Goal: Task Accomplishment & Management: Use online tool/utility

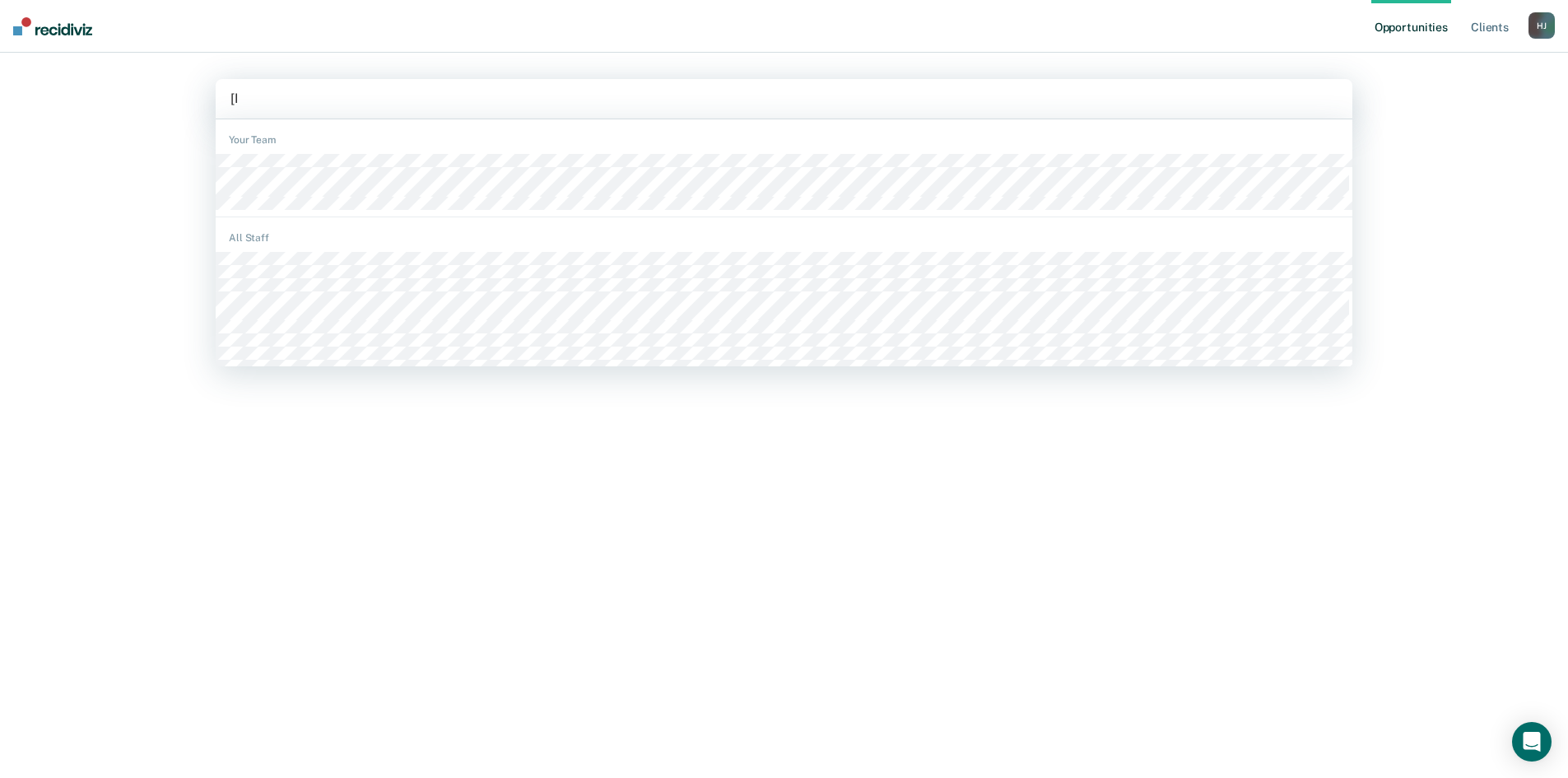
type input "jone"
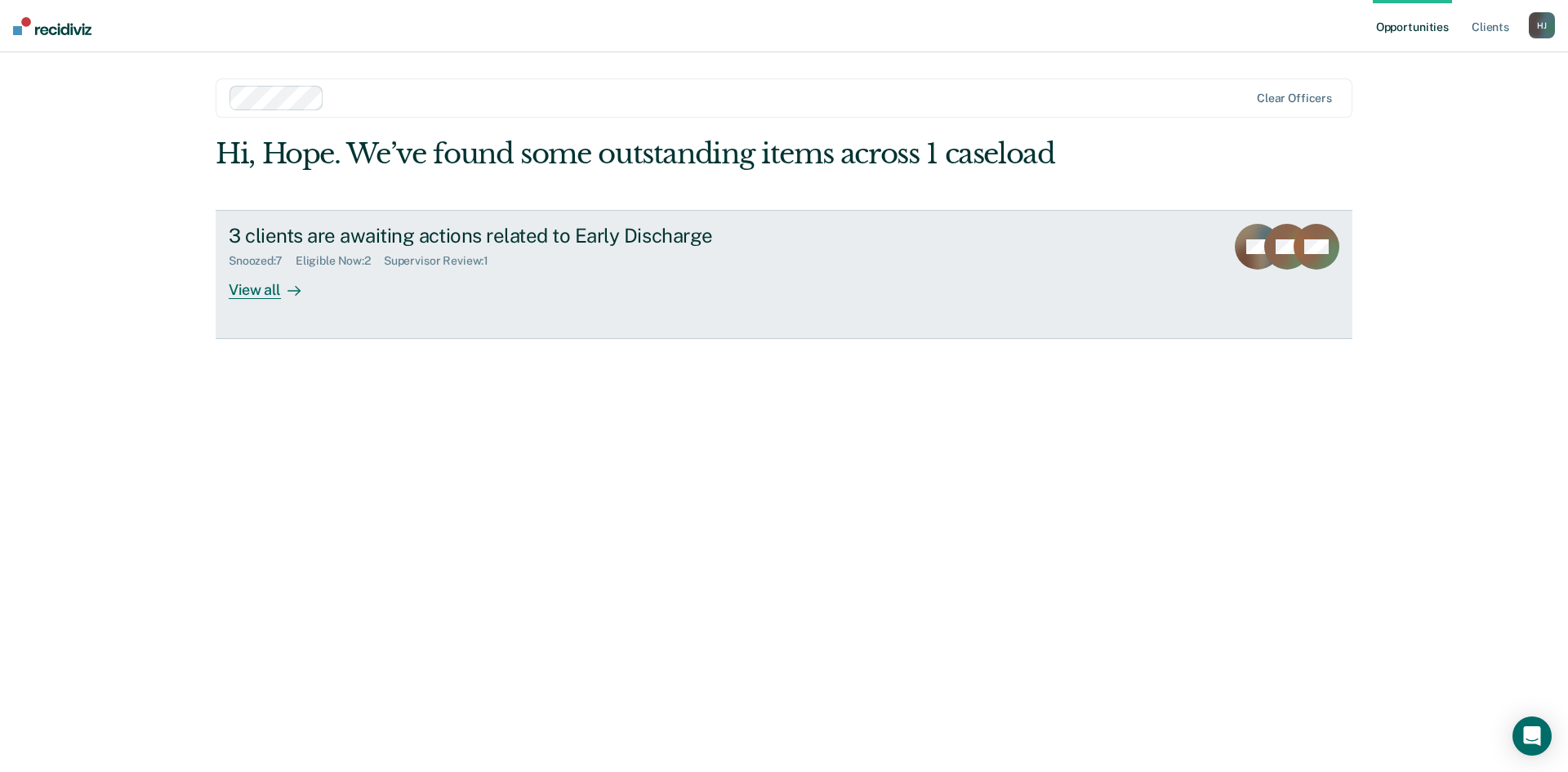
click at [283, 283] on div at bounding box center [291, 290] width 20 height 19
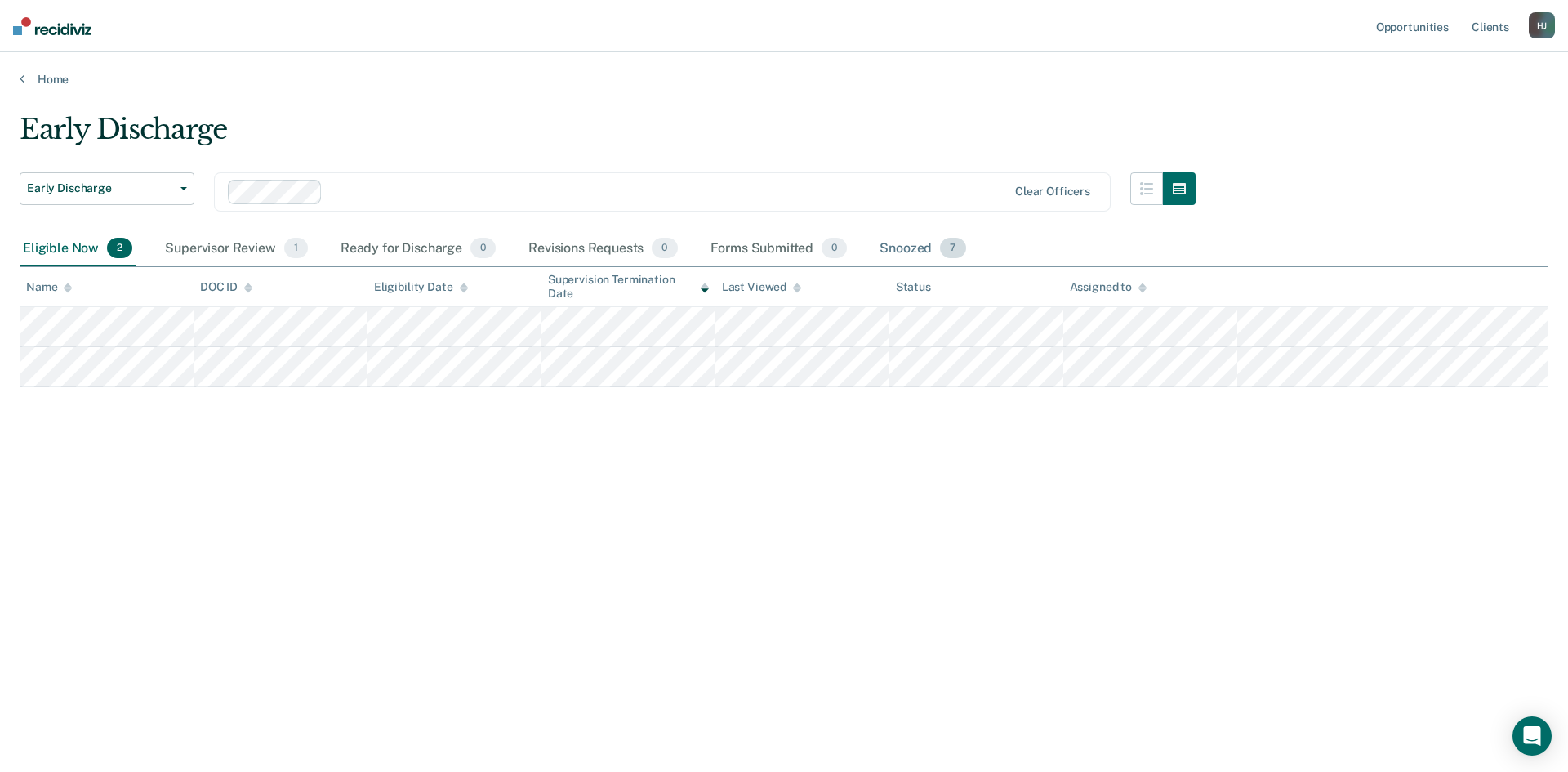
click at [905, 242] on div "Snoozed 7" at bounding box center [922, 250] width 92 height 36
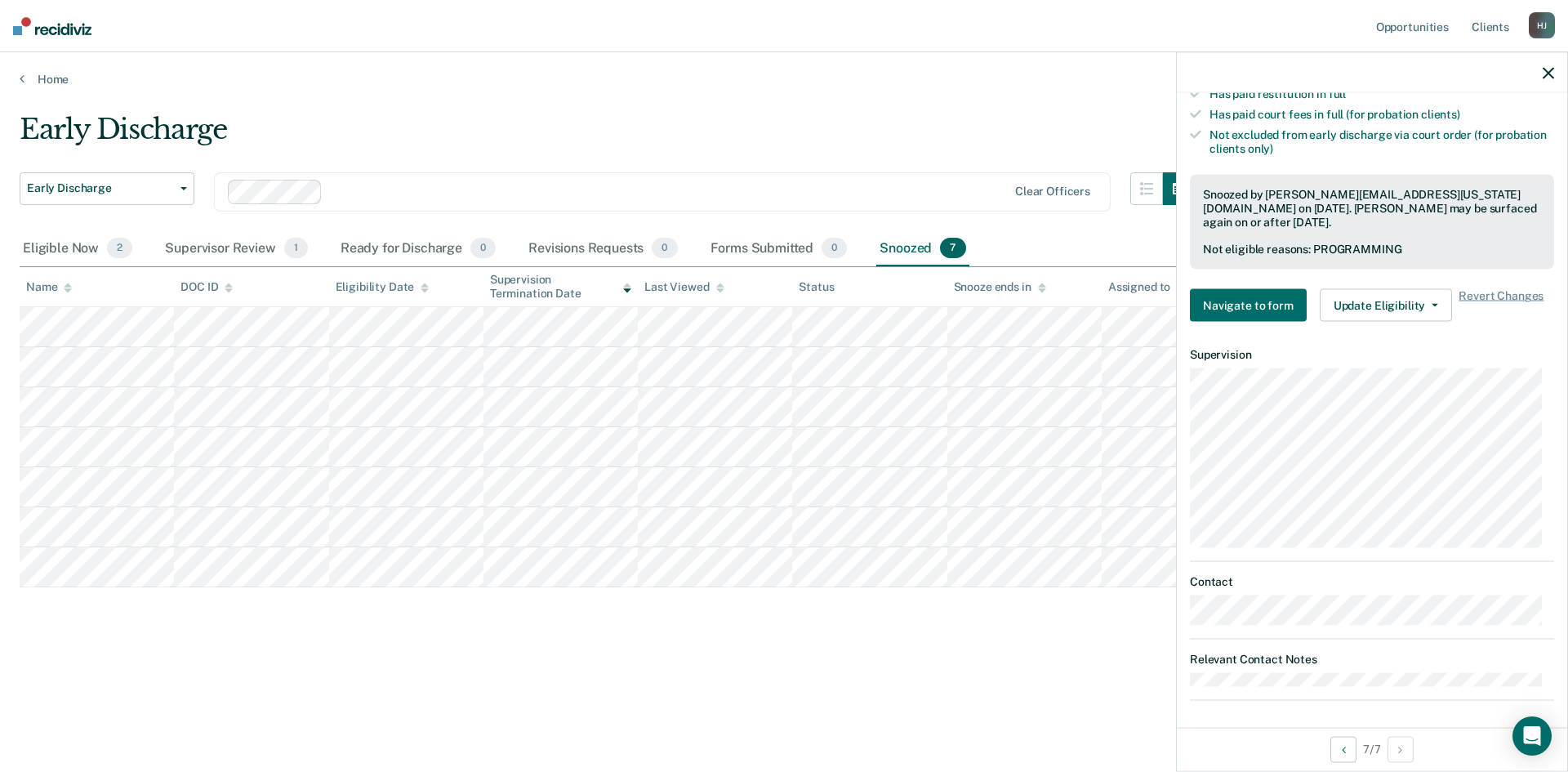
scroll to position [480, 0]
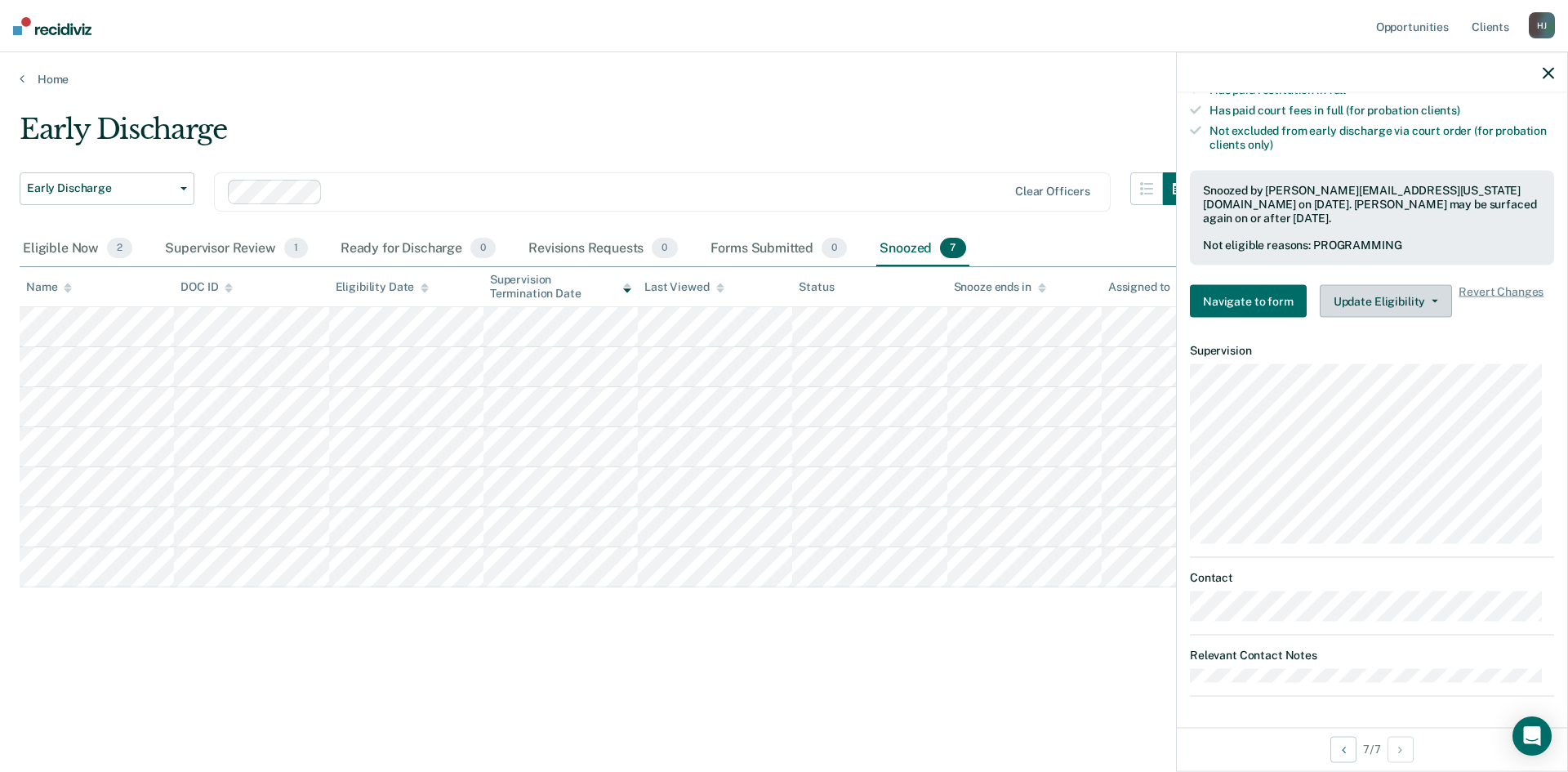
click at [1405, 294] on button "Update Eligibility" at bounding box center [1385, 301] width 132 height 32
click at [1486, 290] on span "Revert Changes" at bounding box center [1500, 301] width 85 height 32
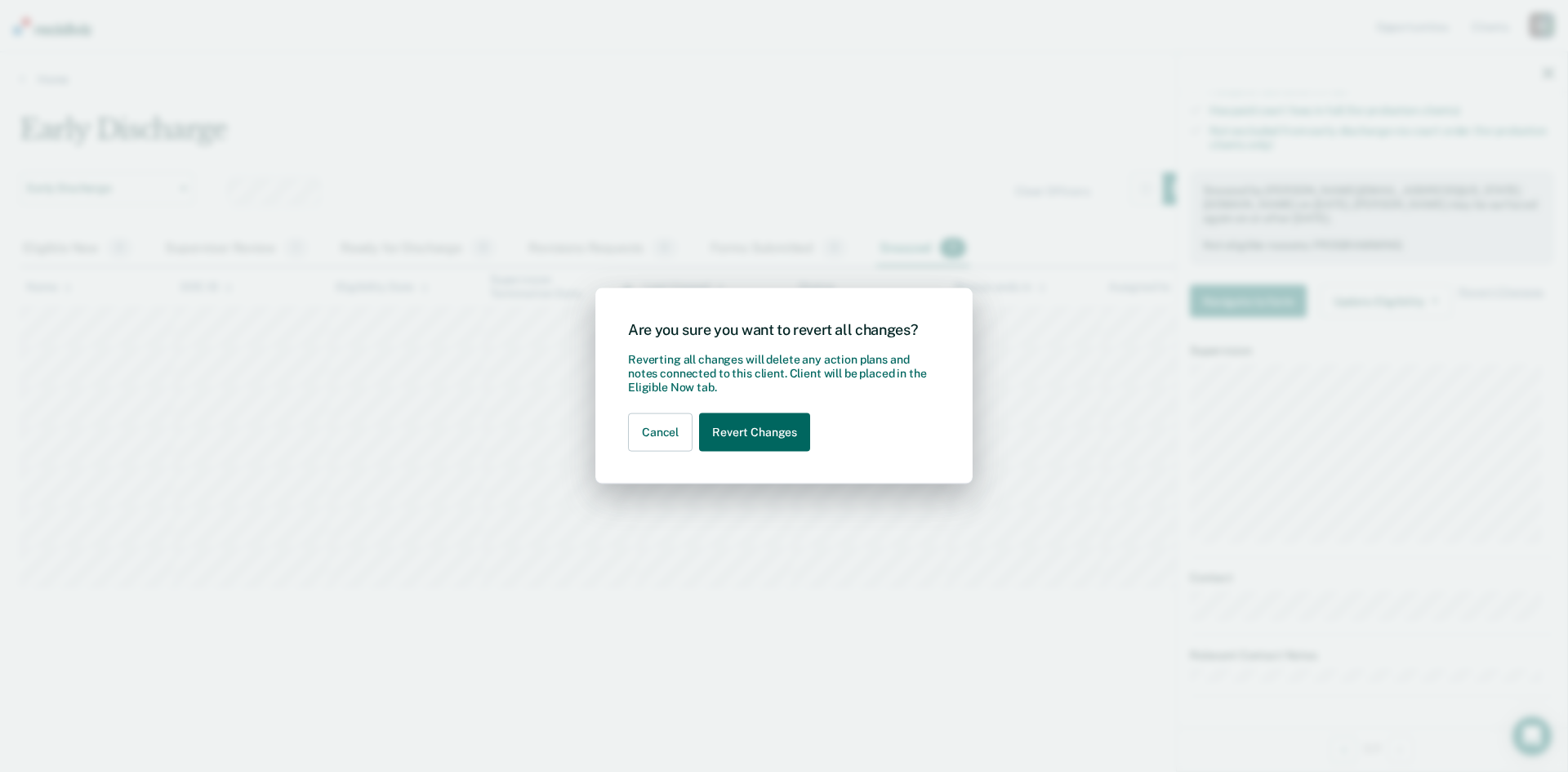
click at [754, 441] on button "Revert Changes" at bounding box center [754, 433] width 111 height 38
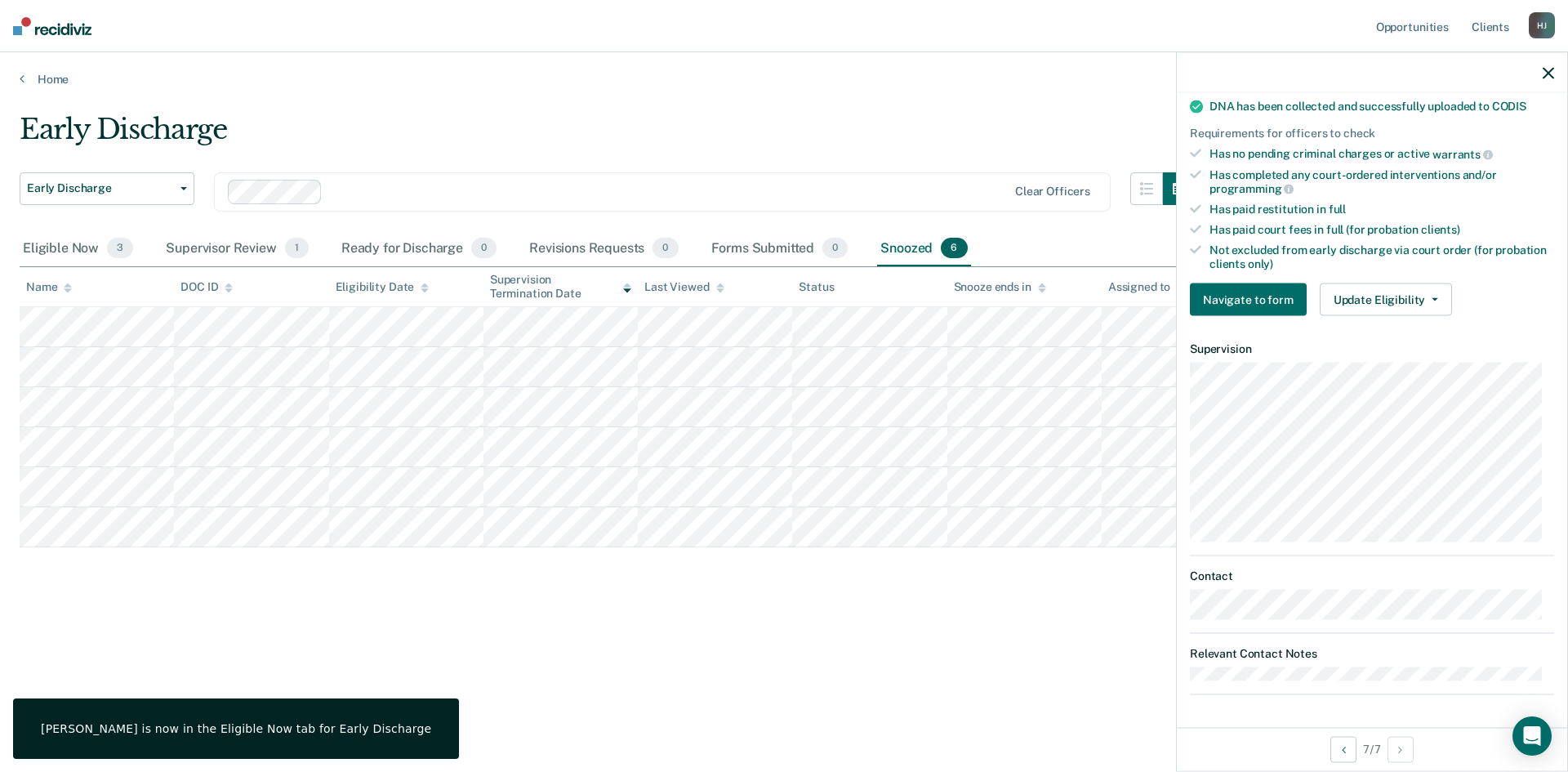
scroll to position [359, 0]
click at [94, 244] on div "Eligible Now 3" at bounding box center [78, 250] width 117 height 36
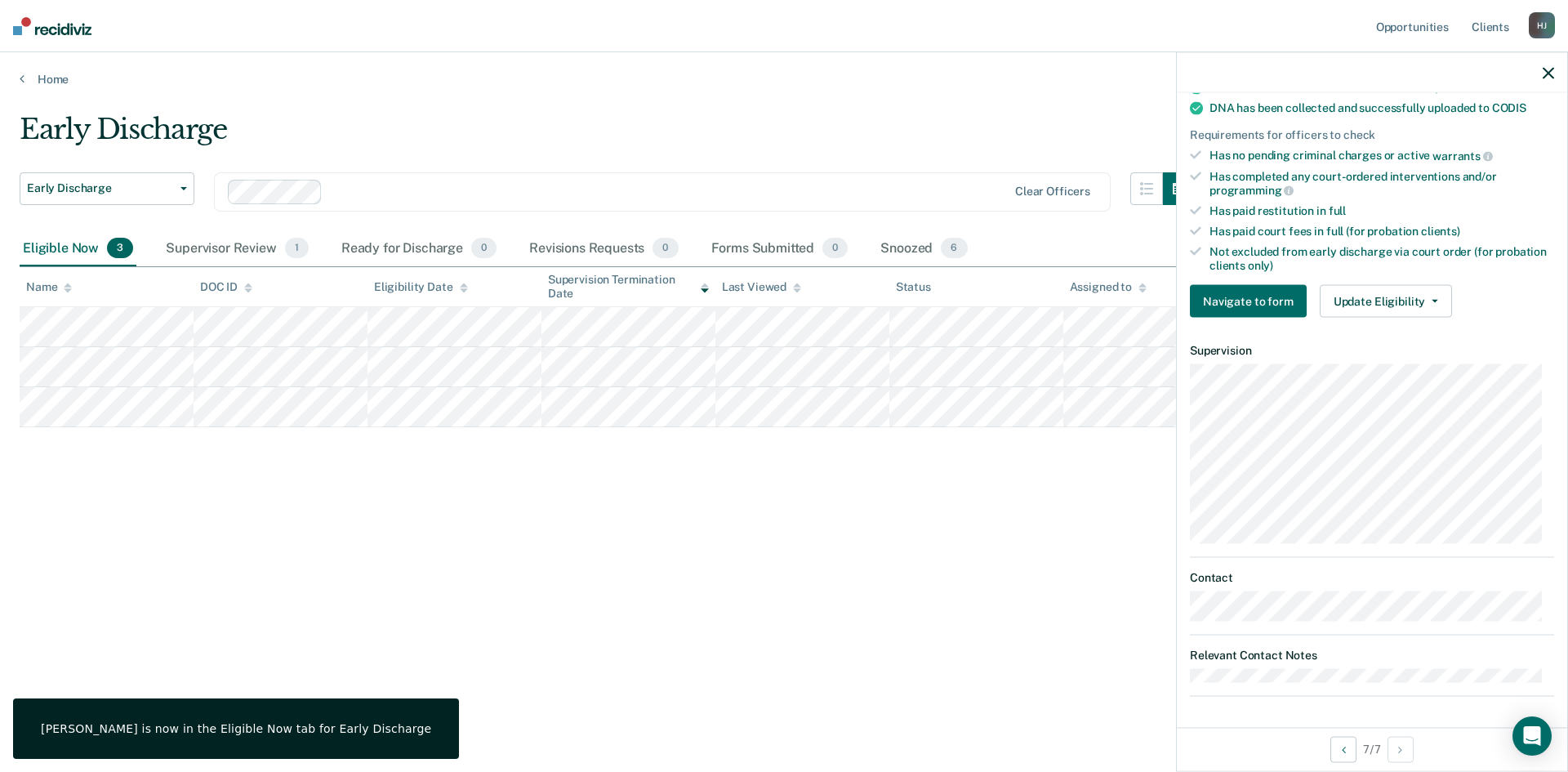
click at [1554, 75] on icon "button" at bounding box center [1549, 72] width 11 height 11
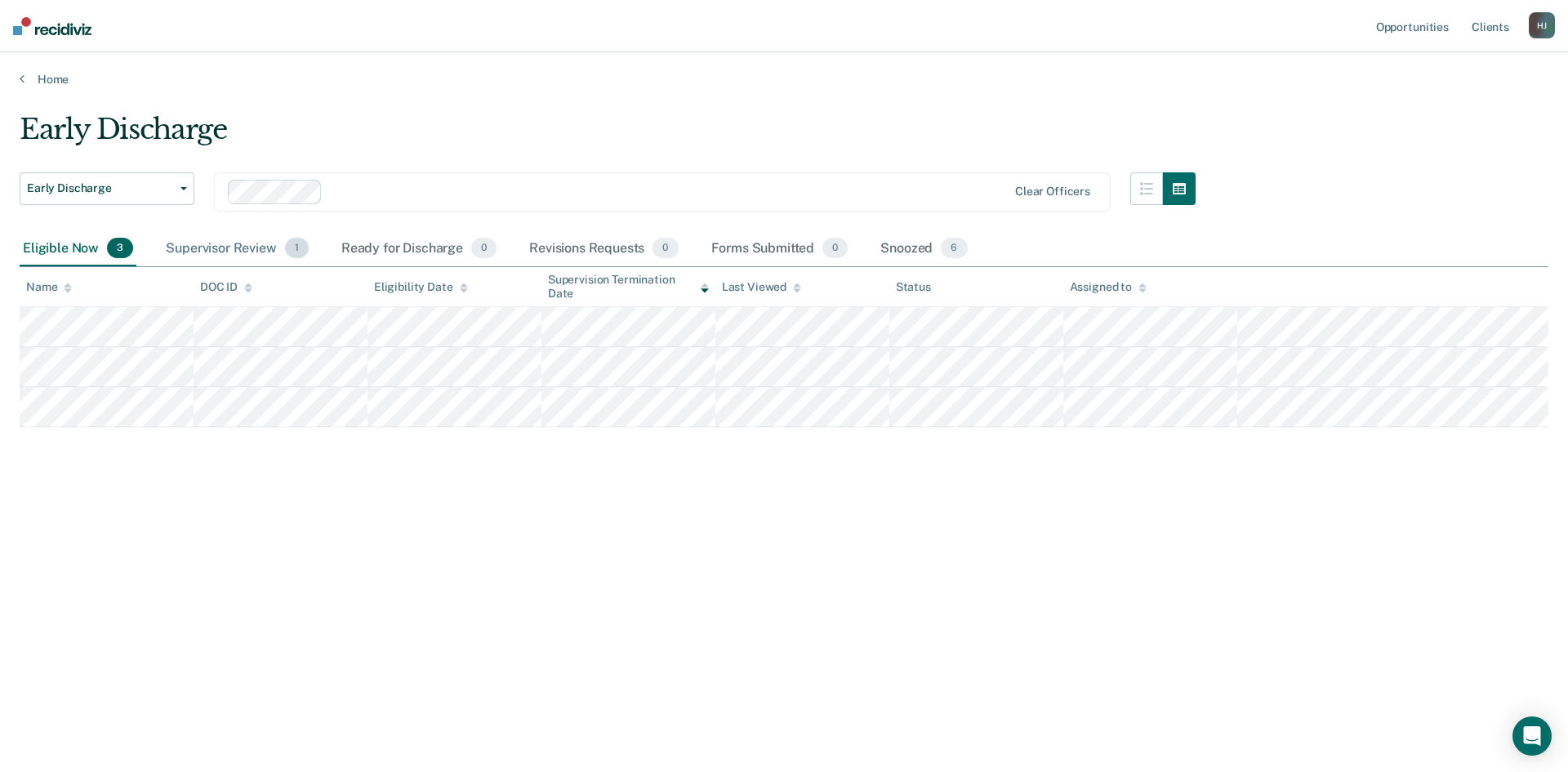
click at [226, 247] on div "Supervisor Review 1" at bounding box center [237, 250] width 150 height 36
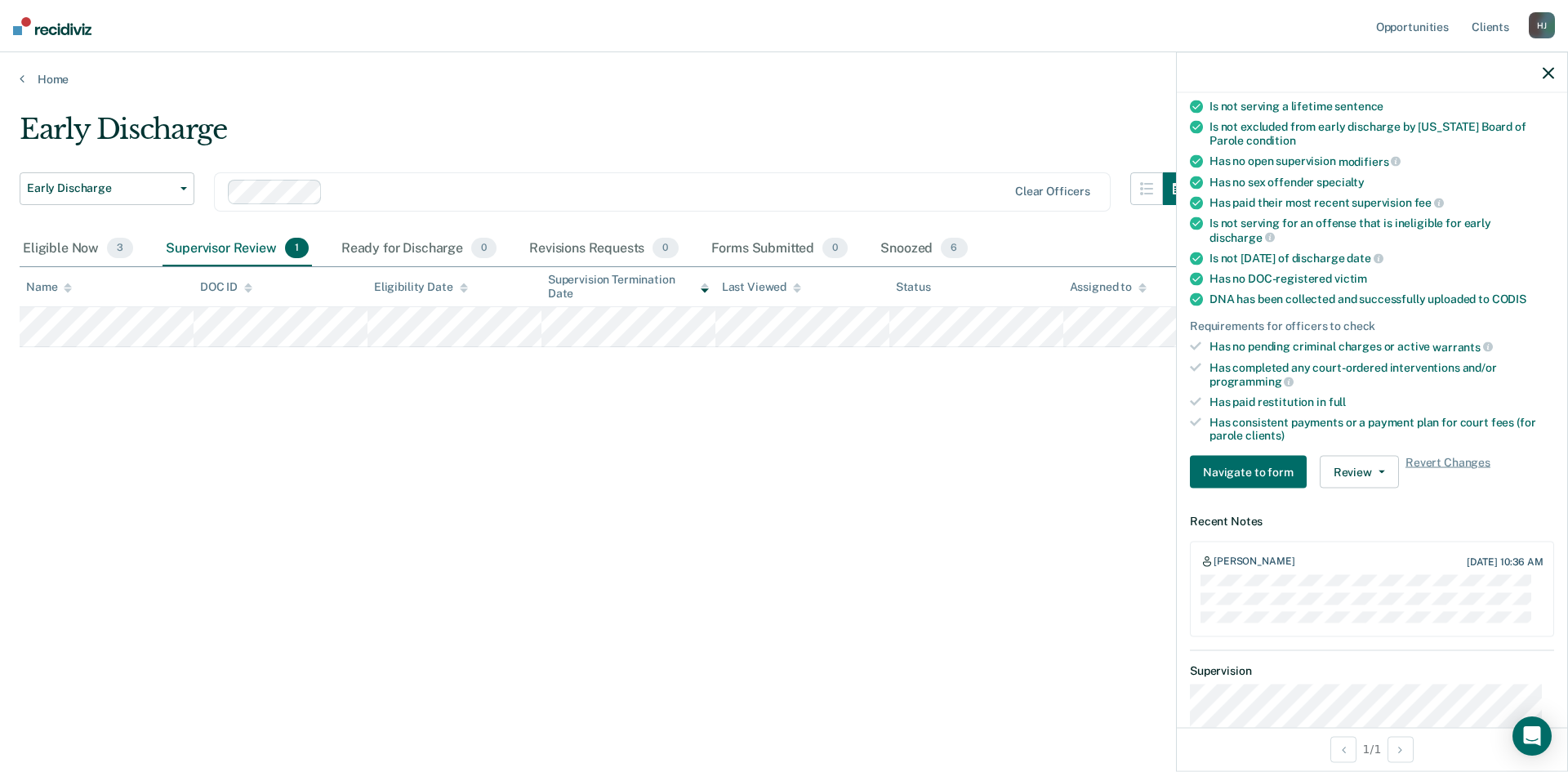
scroll to position [409, 0]
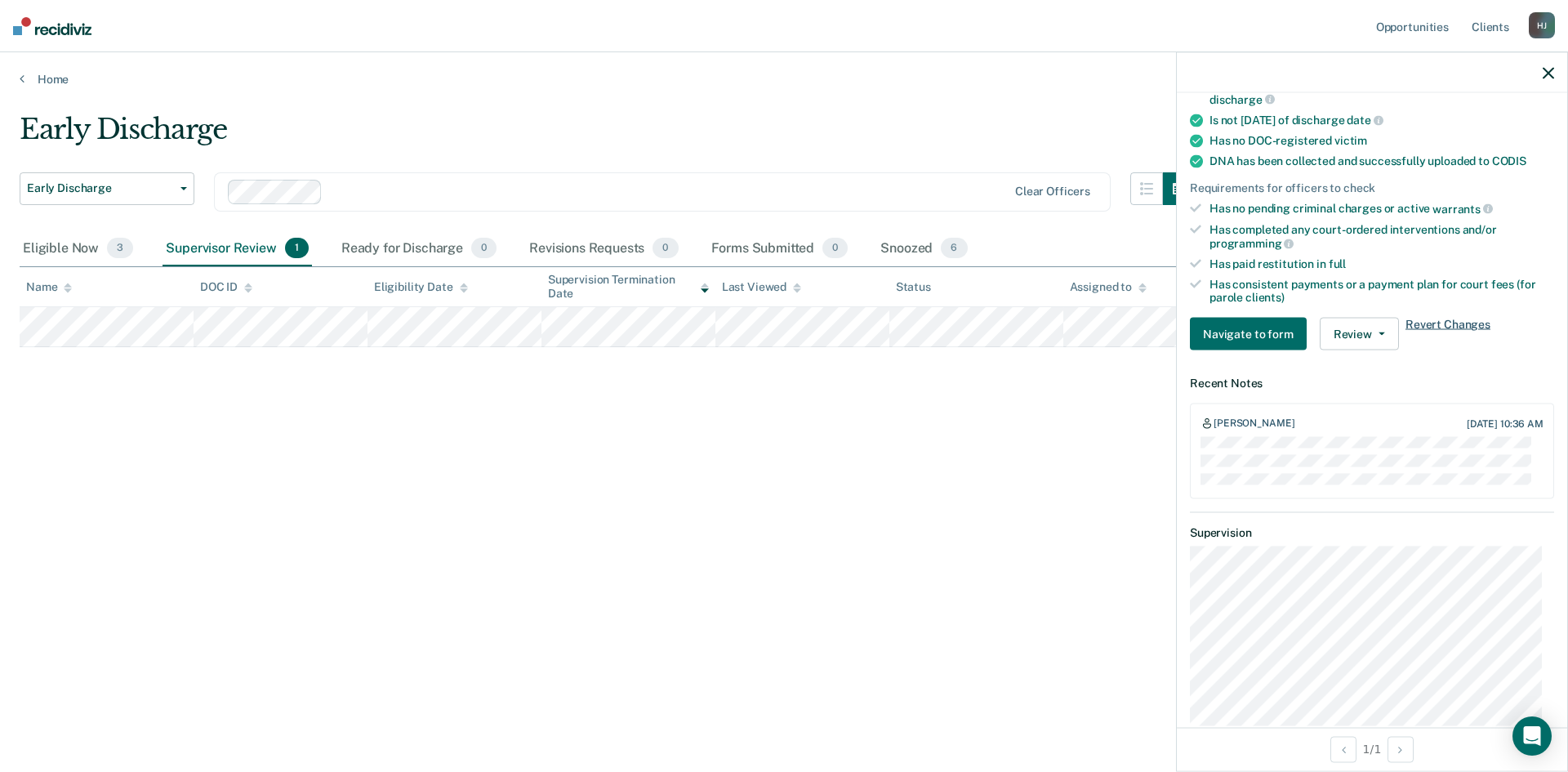
click at [1439, 324] on span "Revert Changes" at bounding box center [1447, 335] width 85 height 32
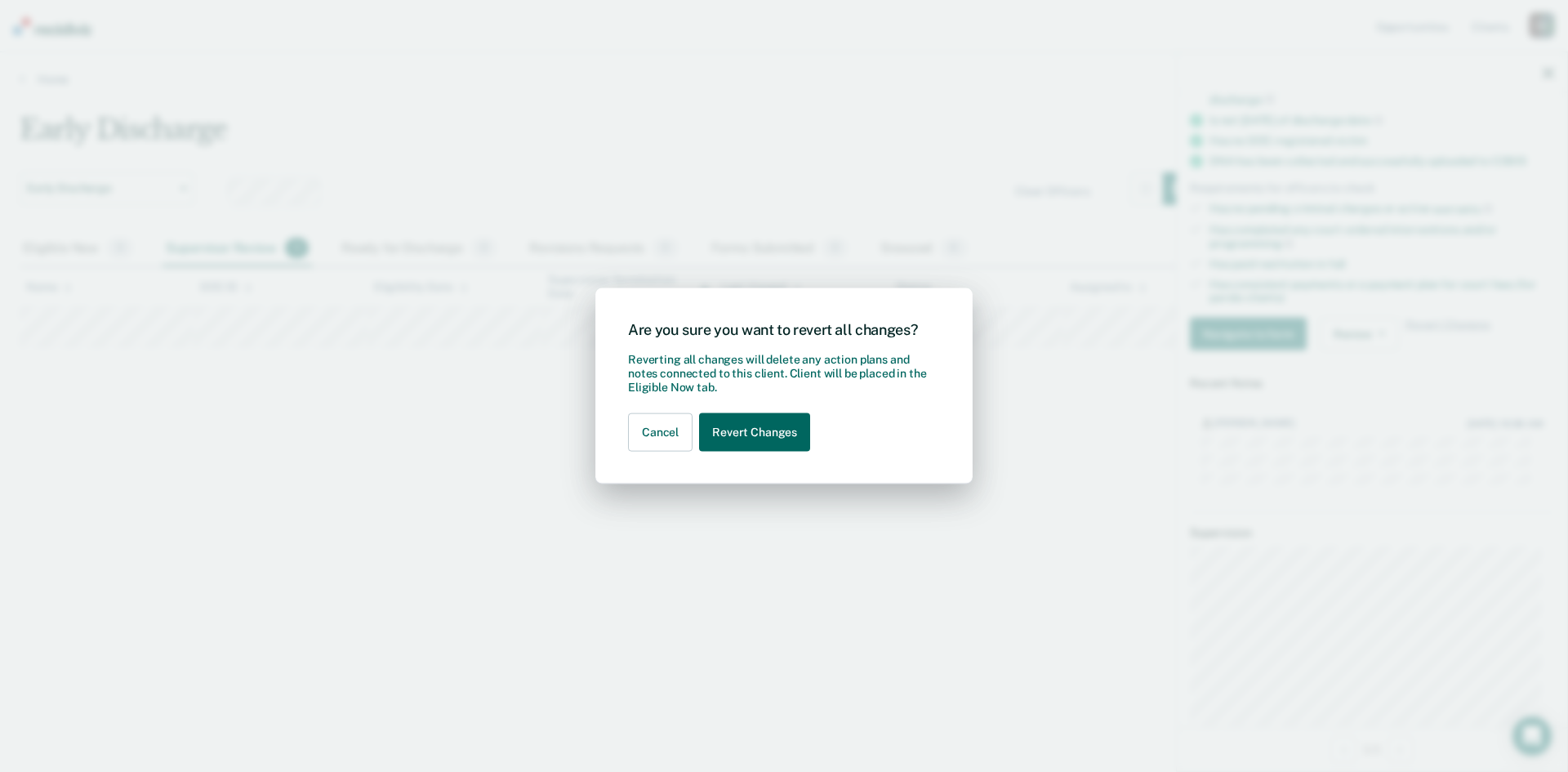
click at [745, 433] on button "Revert Changes" at bounding box center [754, 433] width 111 height 38
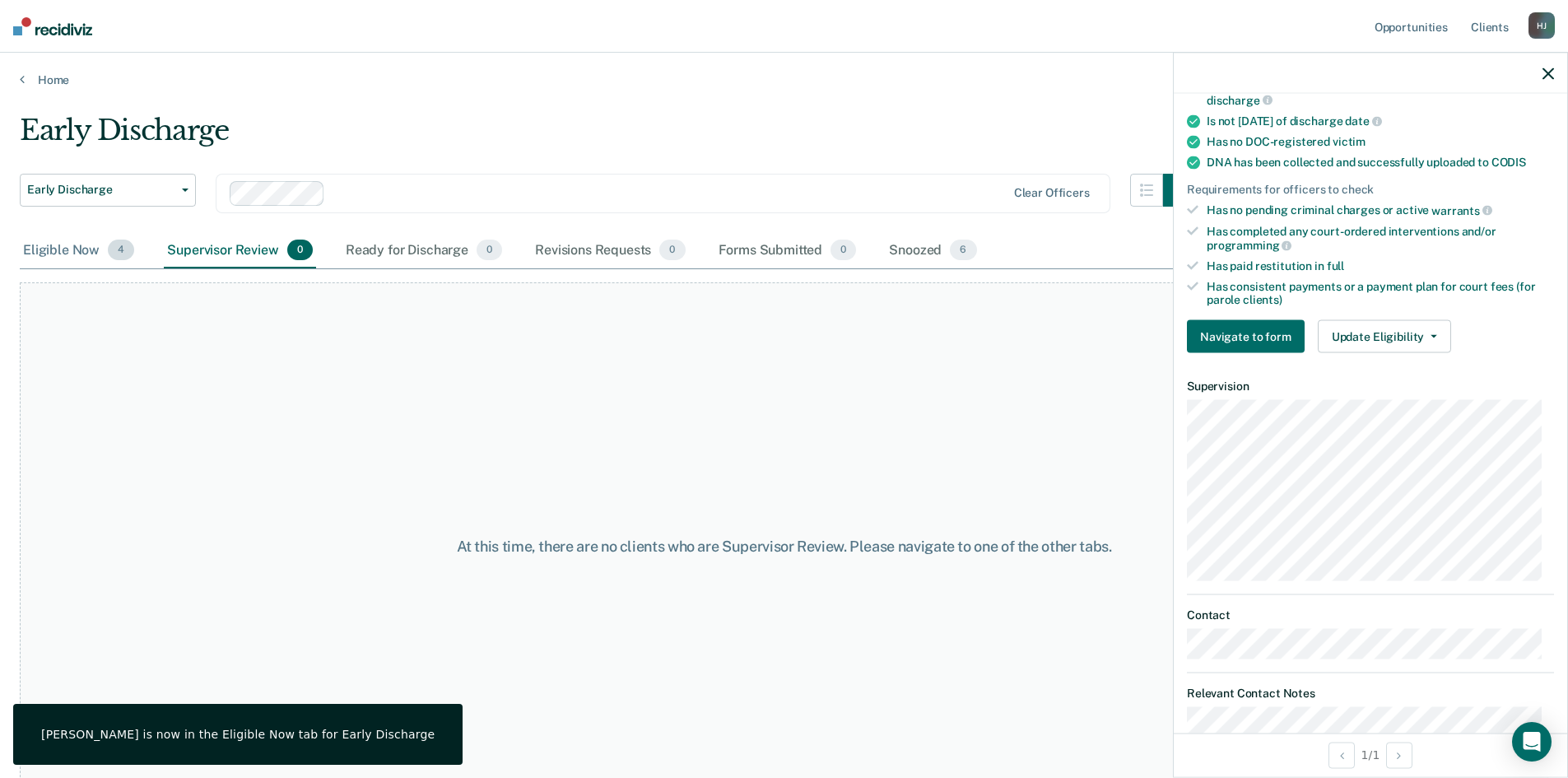
click at [48, 254] on div "Eligible Now 4" at bounding box center [79, 252] width 118 height 36
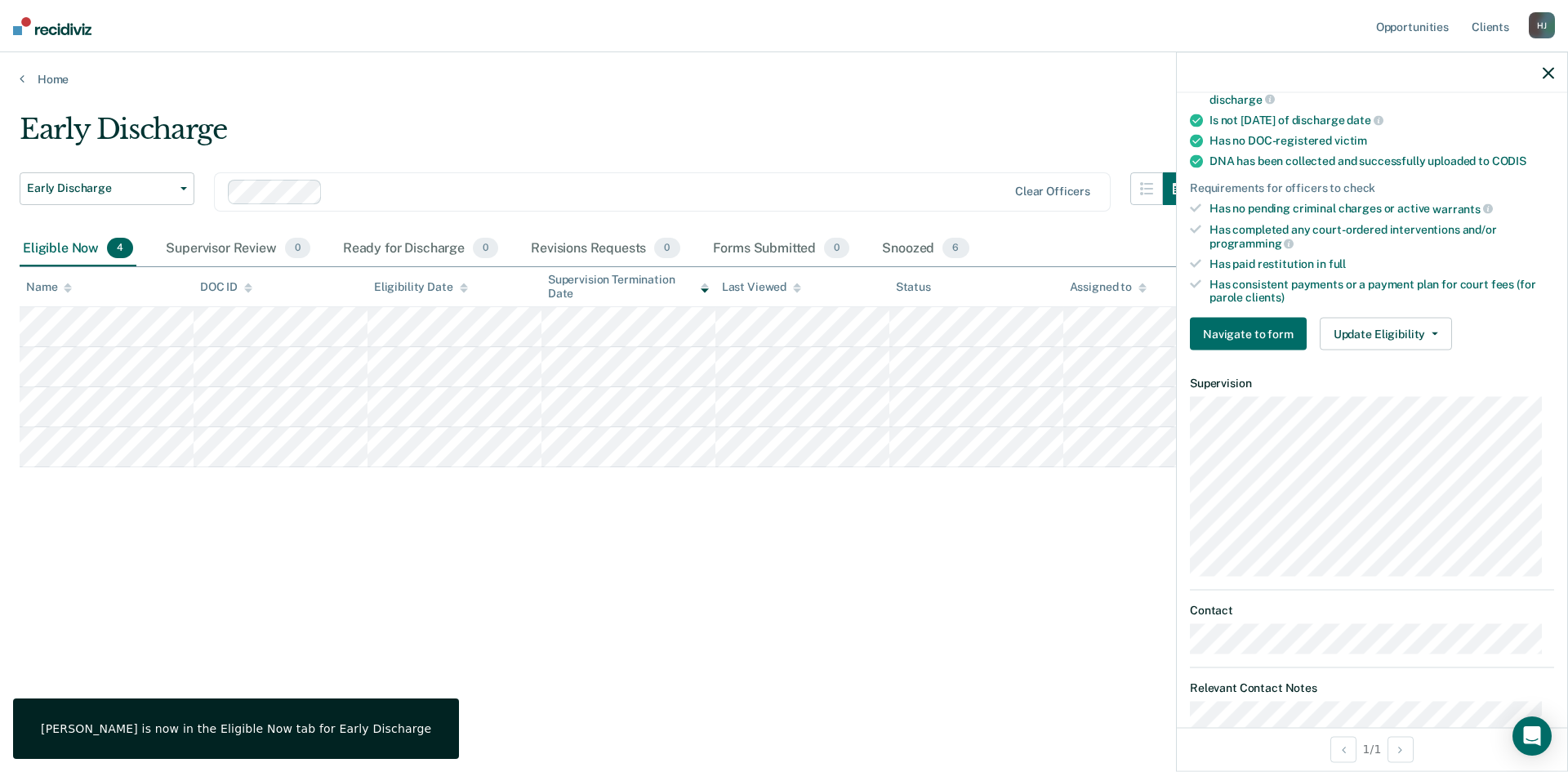
click at [1556, 81] on div at bounding box center [1372, 72] width 391 height 41
click at [1553, 73] on icon "button" at bounding box center [1549, 72] width 11 height 11
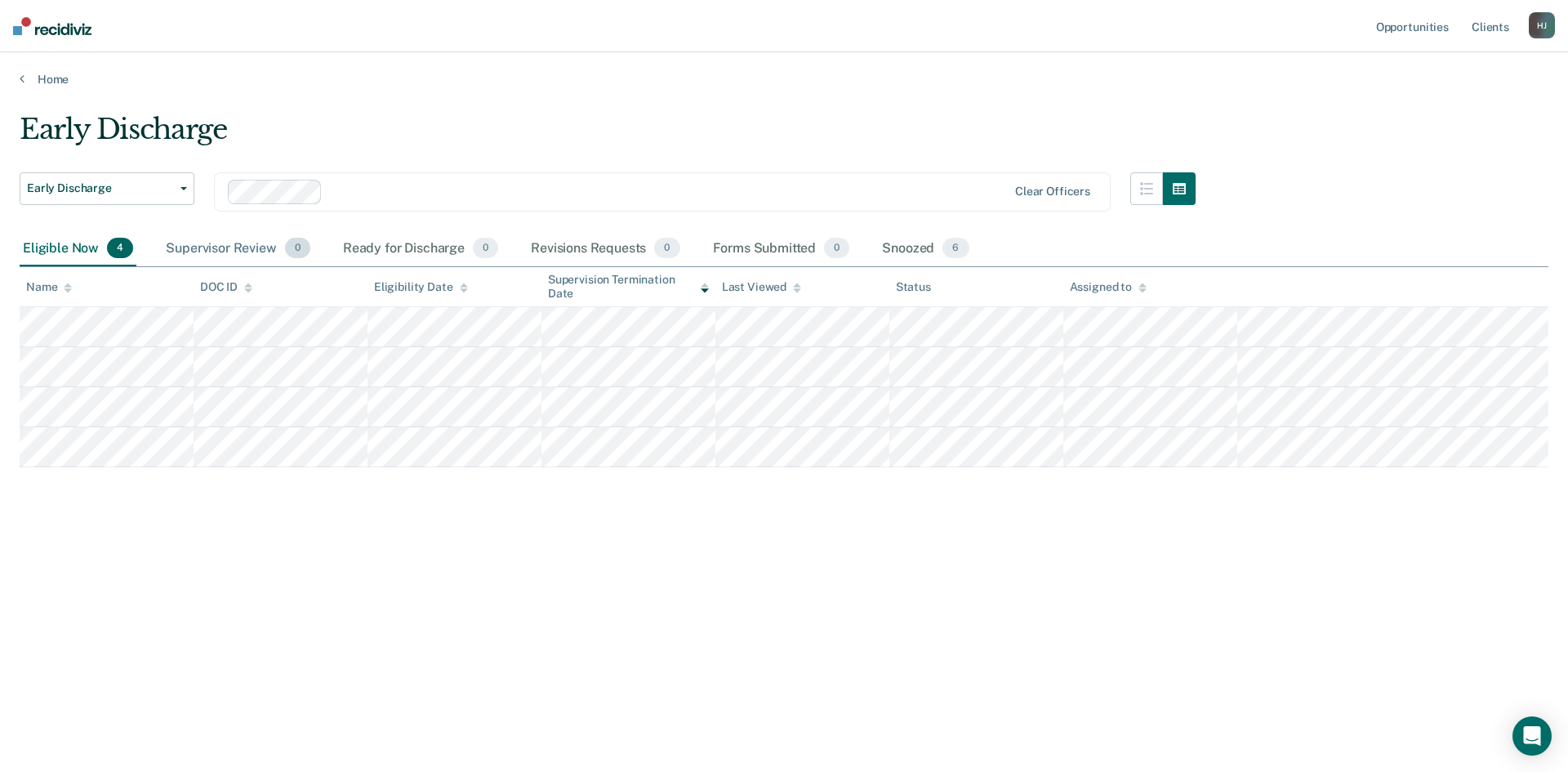
click at [225, 256] on div "Supervisor Review 0" at bounding box center [238, 250] width 151 height 36
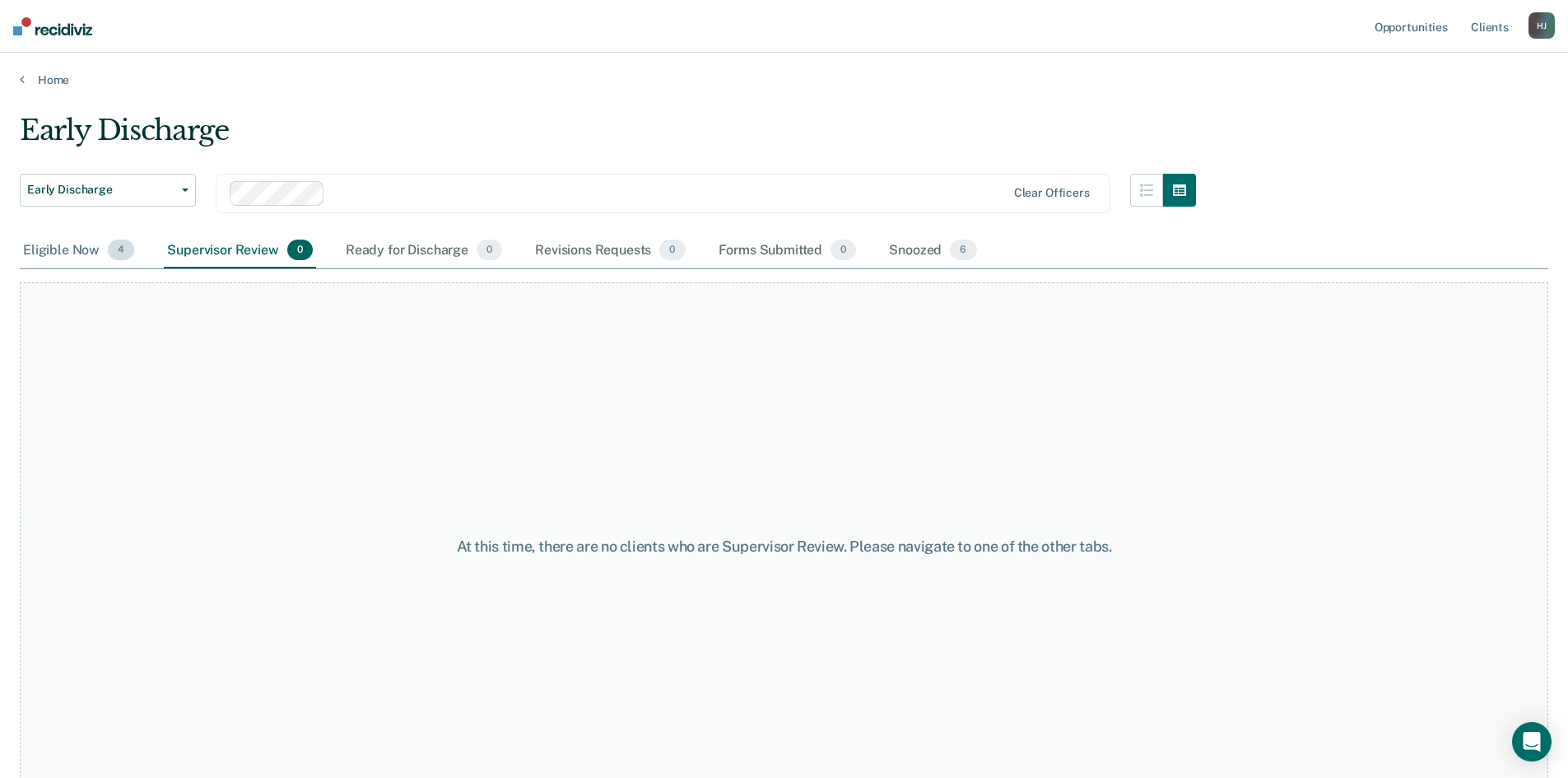
drag, startPoint x: 26, startPoint y: 237, endPoint x: 35, endPoint y: 241, distance: 9.8
click at [27, 237] on div "Eligible Now 4" at bounding box center [79, 252] width 118 height 36
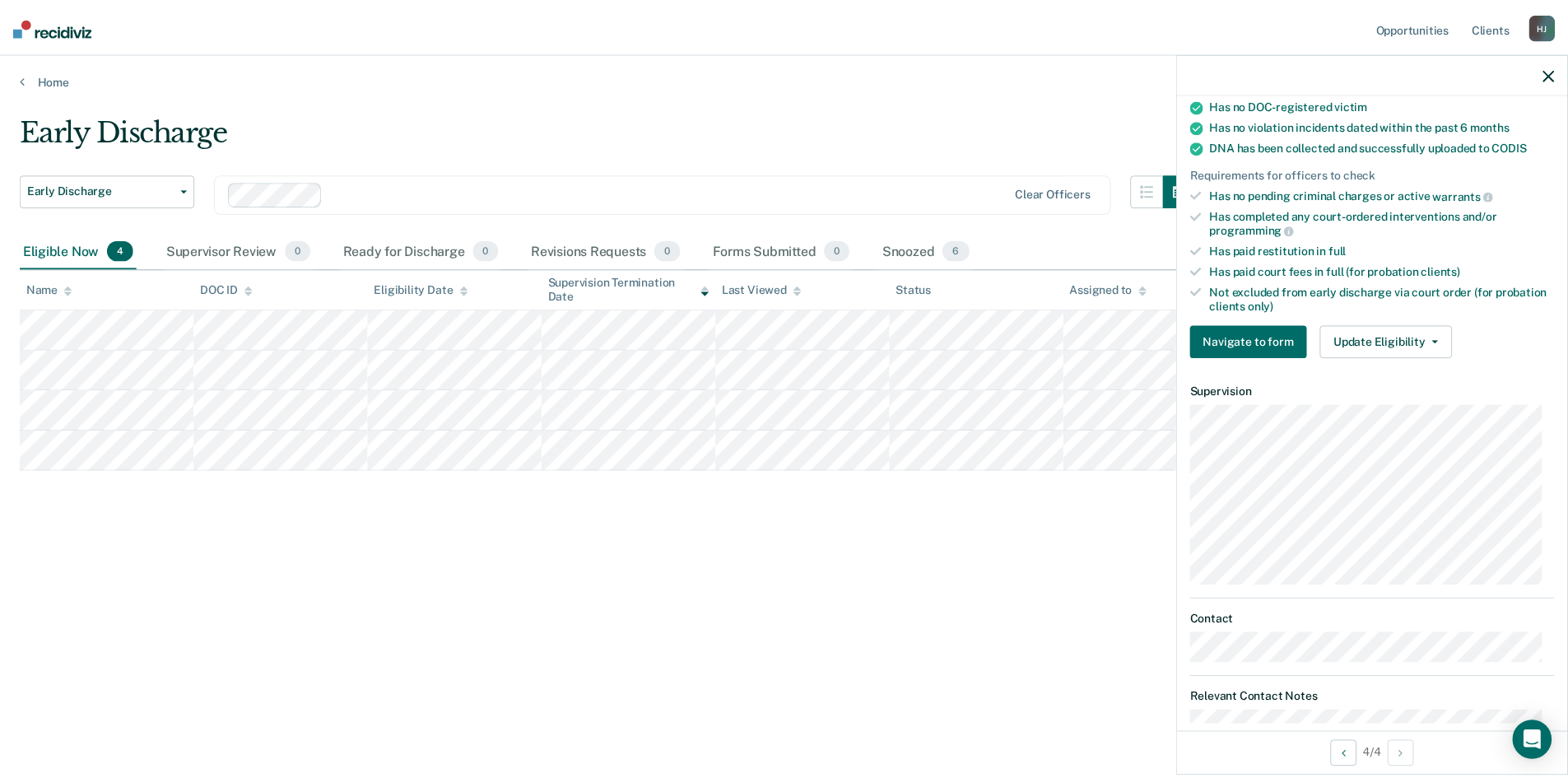
scroll to position [362, 0]
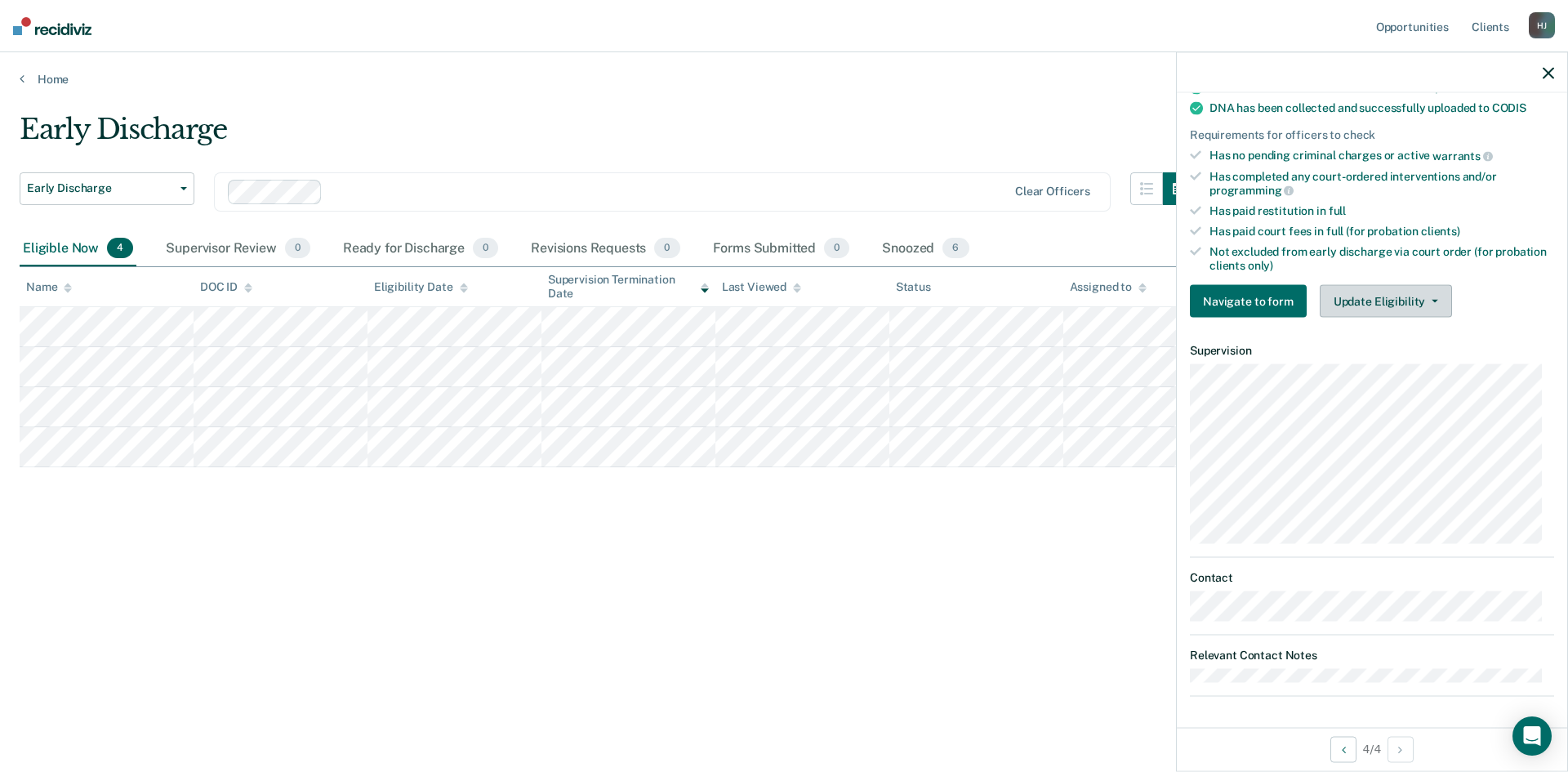
click at [1403, 295] on button "Update Eligibility" at bounding box center [1385, 301] width 132 height 32
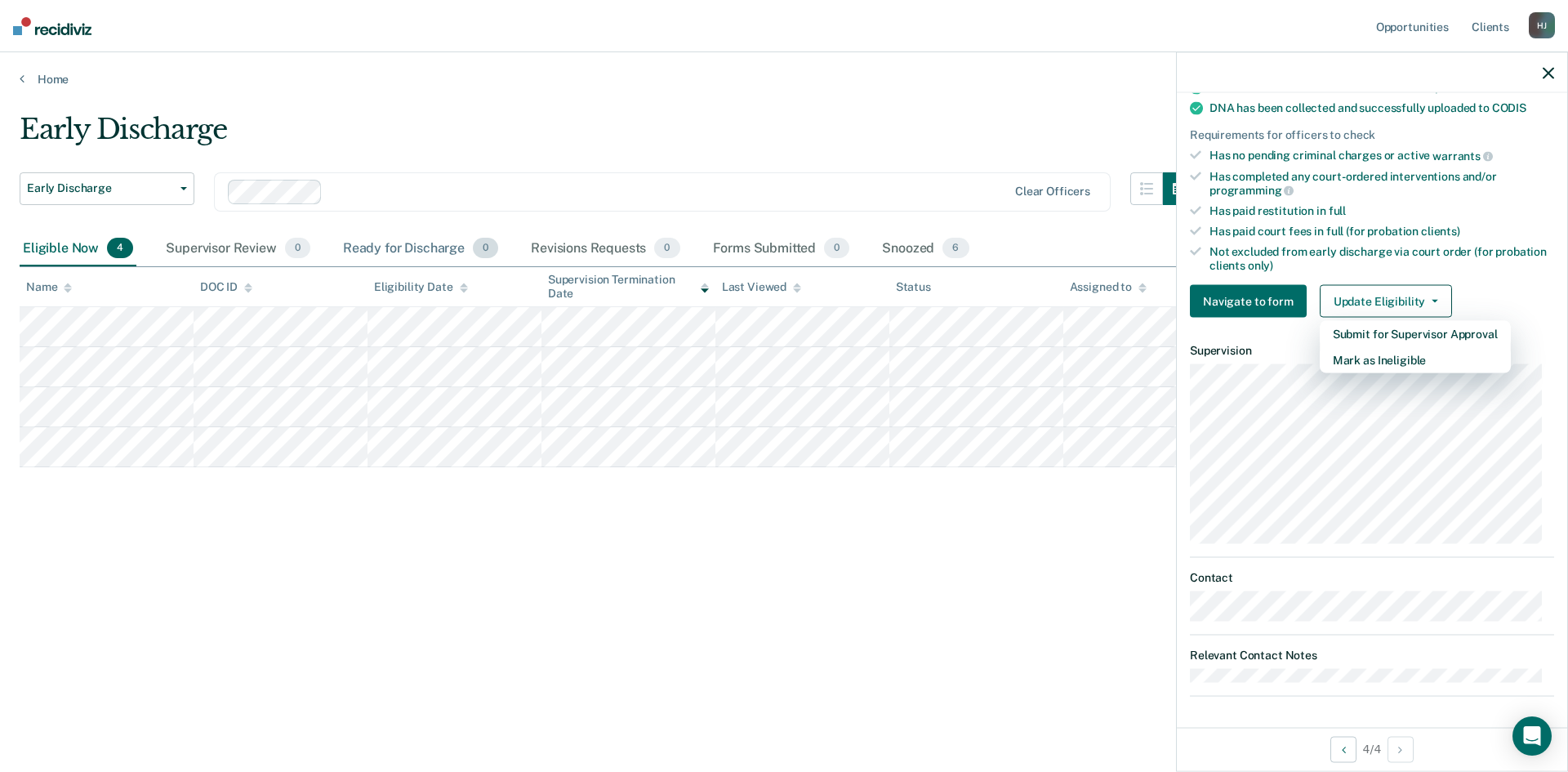
click at [378, 236] on div "Ready for Discharge 0" at bounding box center [421, 250] width 162 height 36
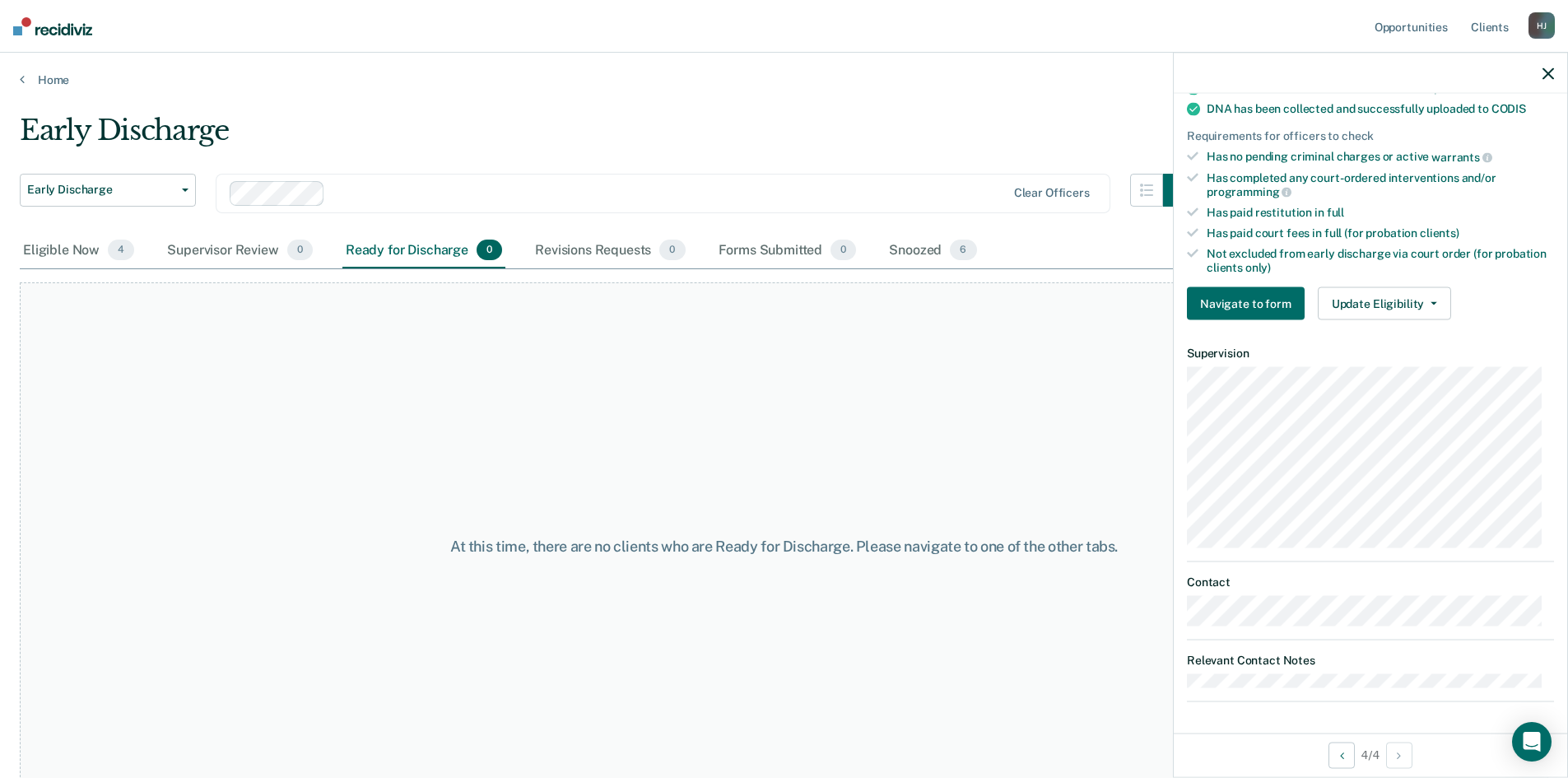
click at [1544, 75] on icon "button" at bounding box center [1549, 73] width 12 height 12
